Goal: Information Seeking & Learning: Find specific page/section

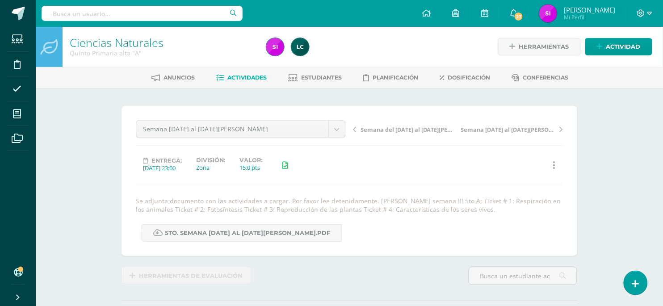
scroll to position [1, 0]
click at [179, 4] on div at bounding box center [142, 13] width 201 height 27
click at [252, 77] on span "Actividades" at bounding box center [247, 77] width 39 height 7
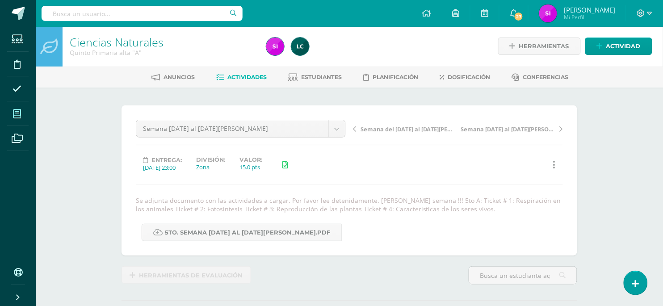
click at [21, 117] on icon at bounding box center [17, 113] width 8 height 9
click at [56, 122] on div "Ciencias Naturales Quinto Primaria alta "A" Herramientas Detalle de asistencias…" at bounding box center [349, 198] width 627 height 344
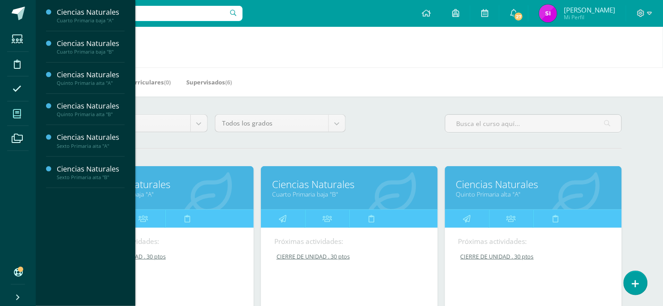
click at [499, 192] on link "Quinto Primaria alta "A"" at bounding box center [533, 194] width 155 height 8
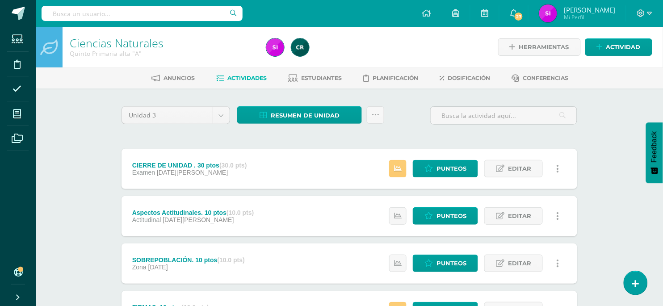
click at [597, 223] on div "Ciencias Naturales Quinto Primaria alta "A" Herramientas Detalle de asistencias…" at bounding box center [349, 303] width 627 height 553
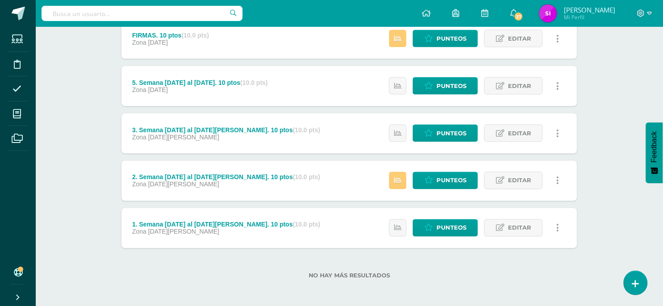
scroll to position [274, 0]
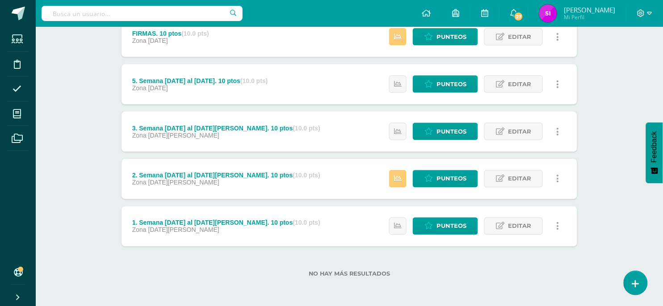
click at [351, 130] on div "3. Semana [DATE] al [DATE][PERSON_NAME]. 10 ptos (10.0 pts) Zona [DATE][PERSON_…" at bounding box center [348, 132] width 455 height 40
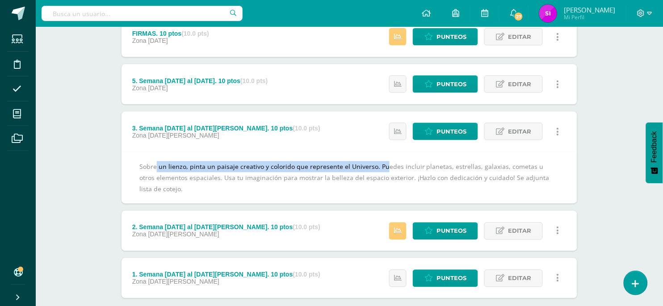
drag, startPoint x: 369, startPoint y: 169, endPoint x: 134, endPoint y: 161, distance: 235.9
click at [134, 161] on div "Sobre un lienzo, pinta un paisaje creativo y colorido que represente el Univers…" at bounding box center [348, 178] width 455 height 52
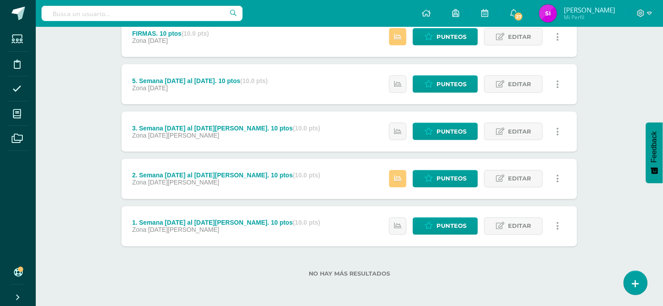
click at [140, 146] on div "3. Semana [DATE] al [DATE][PERSON_NAME]. 10 ptos (10.0 pts) Zona [DATE][PERSON_…" at bounding box center [225, 132] width 209 height 40
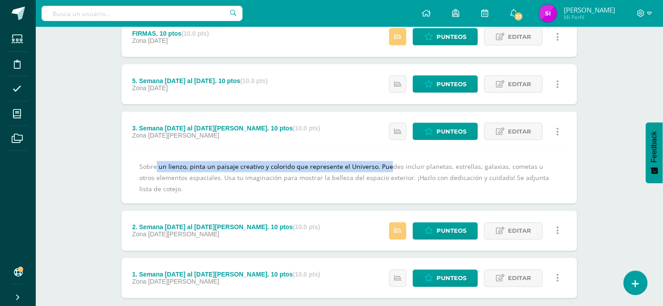
copy div "Sobre un lienzo, pinta un paisaje creativo y colorido que represente el Univers…"
drag, startPoint x: 138, startPoint y: 163, endPoint x: 371, endPoint y: 168, distance: 233.6
click at [371, 168] on div "Sobre un lienzo, pinta un paisaje creativo y colorido que represente el Univers…" at bounding box center [348, 178] width 455 height 52
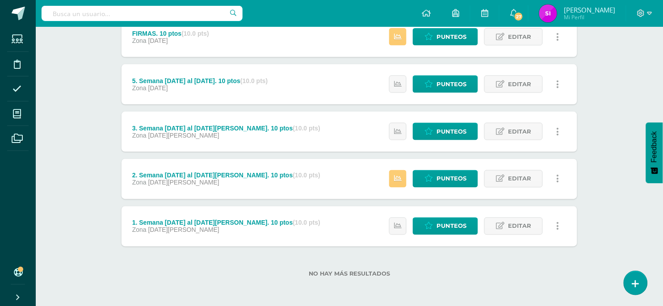
click at [592, 100] on div "Unidad 3 Unidad 1 Unidad 2 Unidad 3 Unidad 4 Resumen de unidad Descargar como H…" at bounding box center [349, 60] width 491 height 491
click at [586, 96] on div "Unidad 3 Unidad 1 Unidad 2 Unidad 3 Unidad 4 Resumen de unidad Descargar como H…" at bounding box center [349, 60] width 491 height 491
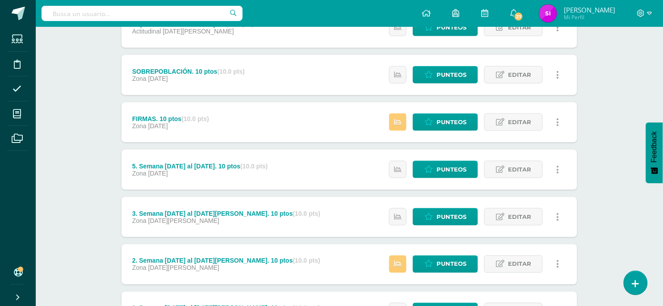
scroll to position [140, 0]
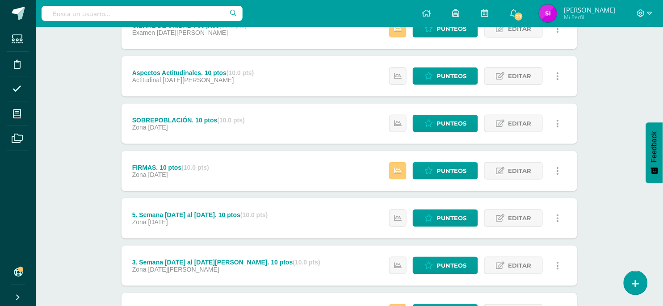
click at [301, 124] on div "SOBREPOBLACIÓN. 10 ptos (10.0 pts) Zona [DATE] Estatus de Actividad: 0 Estudian…" at bounding box center [348, 124] width 455 height 40
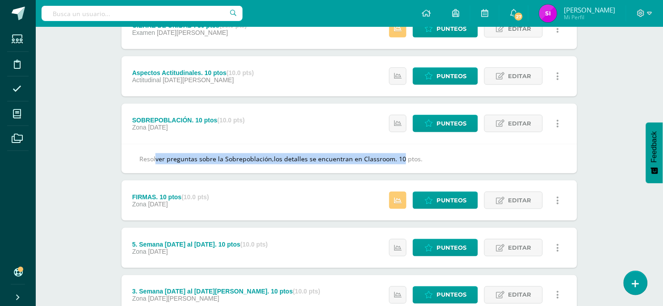
copy div "Resolver preguntas sobre la Sobrepoblación,los detalles se encuentran en Classr…"
drag, startPoint x: 132, startPoint y: 157, endPoint x: 388, endPoint y: 159, distance: 255.9
click at [388, 159] on div "Resolver preguntas sobre la Sobrepoblación,los detalles se encuentran en Classr…" at bounding box center [348, 158] width 455 height 29
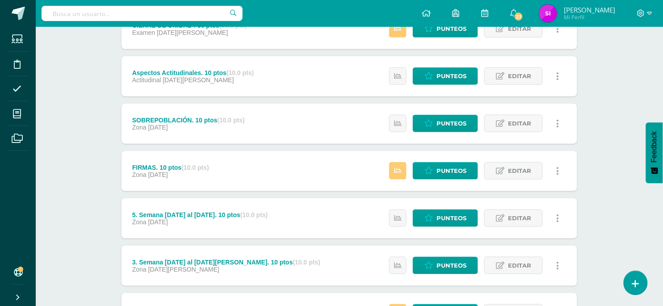
click at [630, 125] on div "Ciencias Naturales Quinto Primaria alta "A" Herramientas Detalle de asistencias…" at bounding box center [349, 163] width 627 height 553
